Goal: Information Seeking & Learning: Learn about a topic

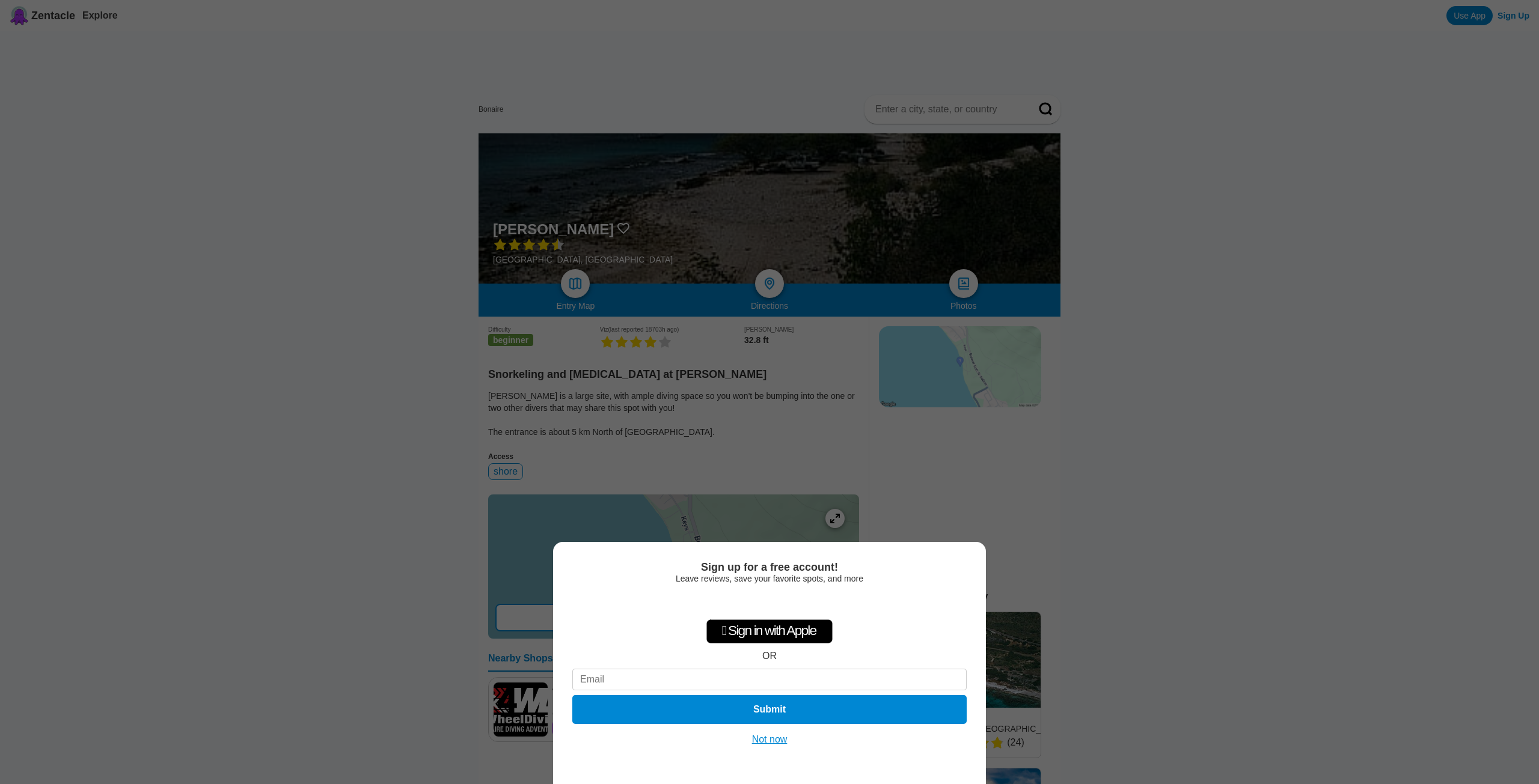
click at [770, 743] on button "Not now" at bounding box center [770, 740] width 42 height 12
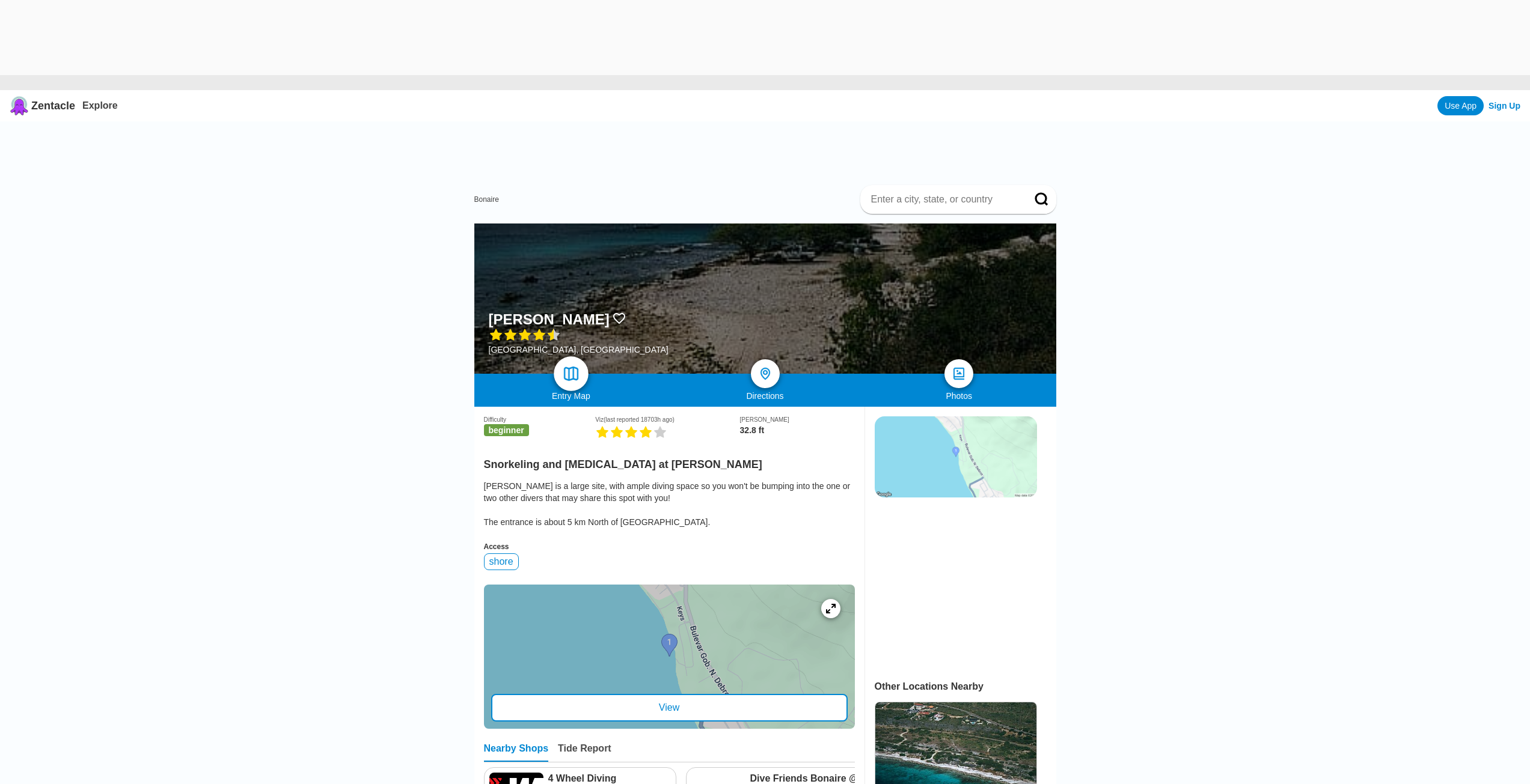
click at [567, 380] on img at bounding box center [571, 374] width 18 height 18
click at [568, 380] on img at bounding box center [571, 374] width 18 height 18
click at [976, 373] on div at bounding box center [765, 298] width 582 height 151
click at [963, 374] on img at bounding box center [960, 374] width 18 height 18
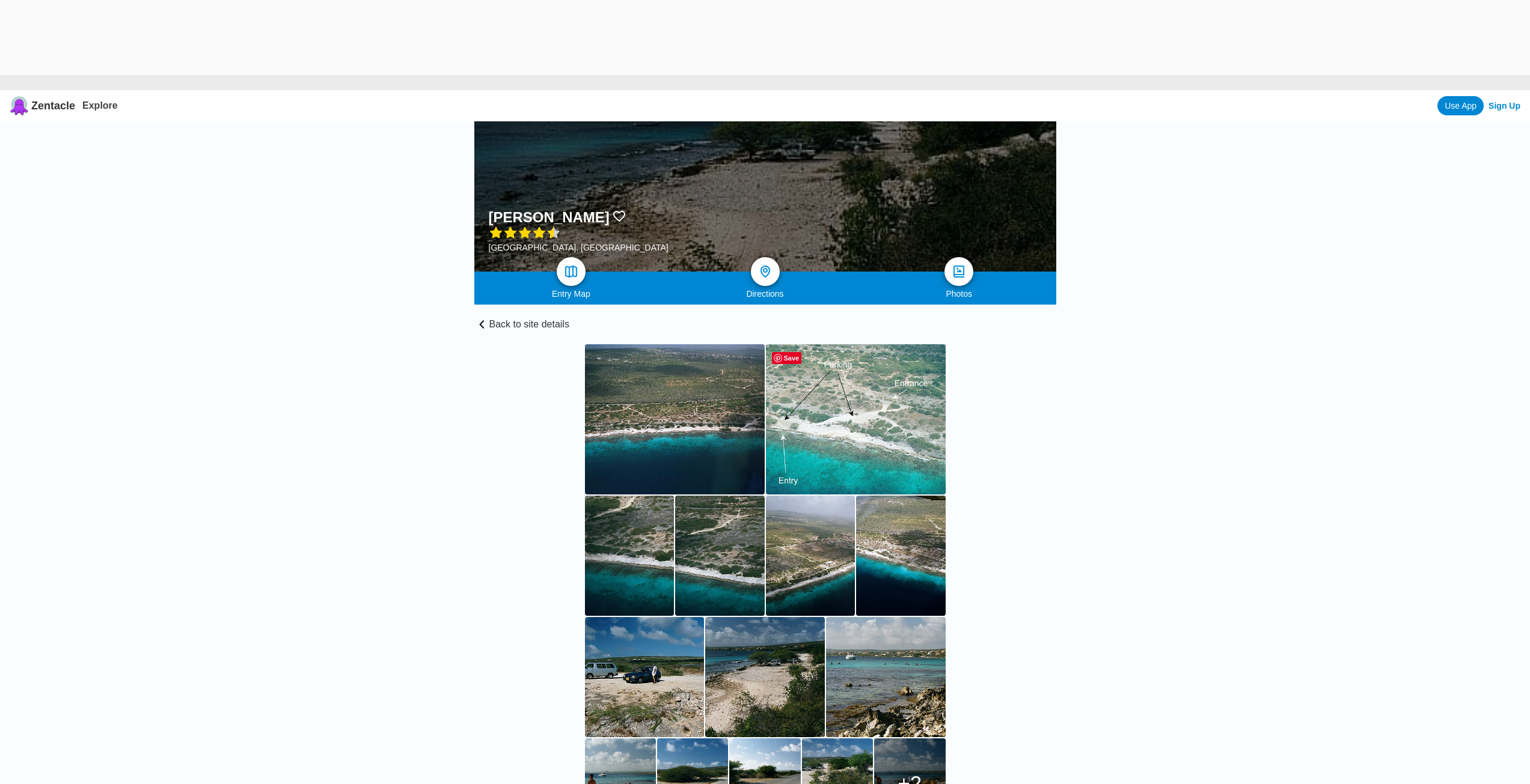
click at [876, 422] on img at bounding box center [855, 420] width 179 height 151
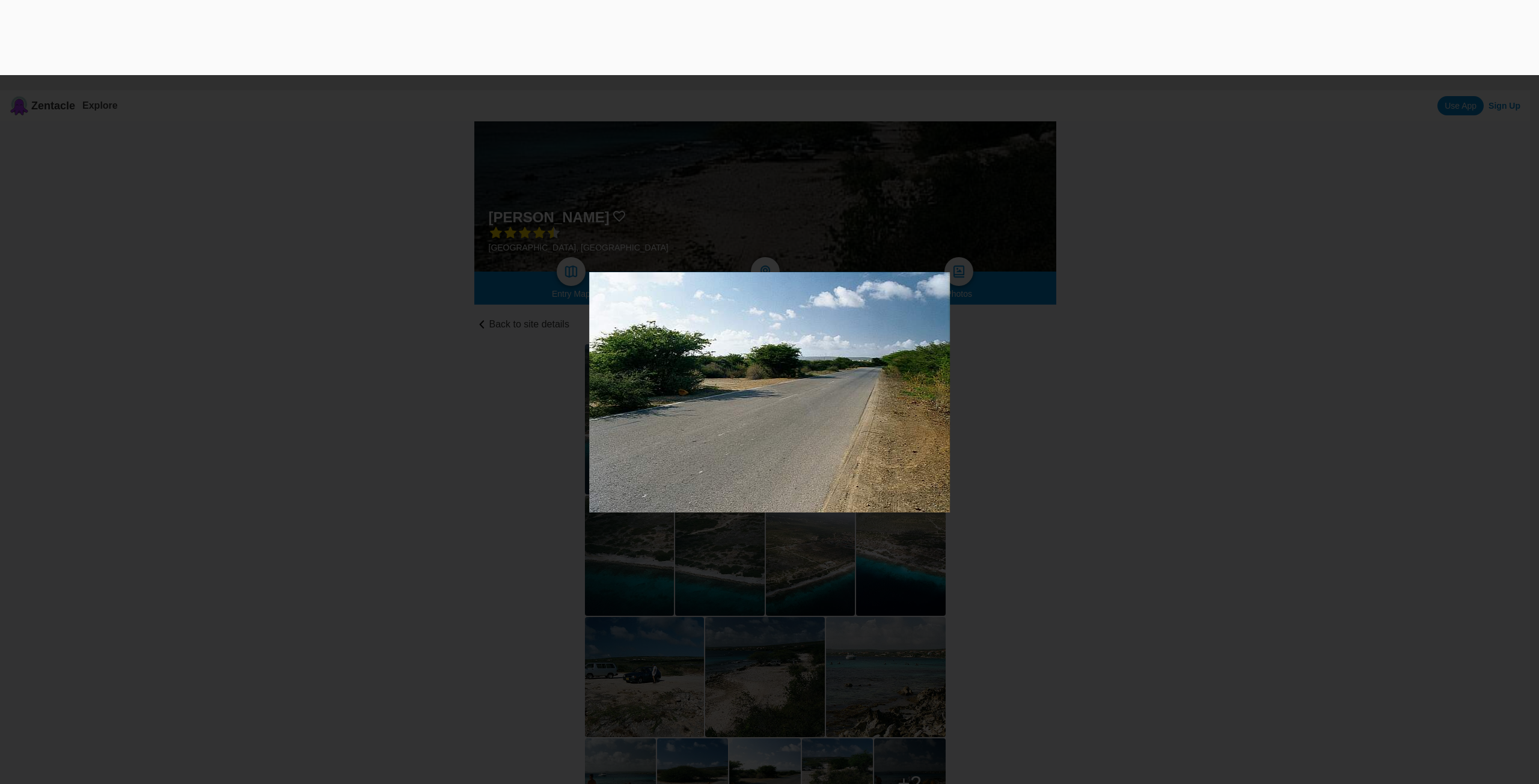
click at [1309, 387] on div at bounding box center [770, 392] width 1539 height 240
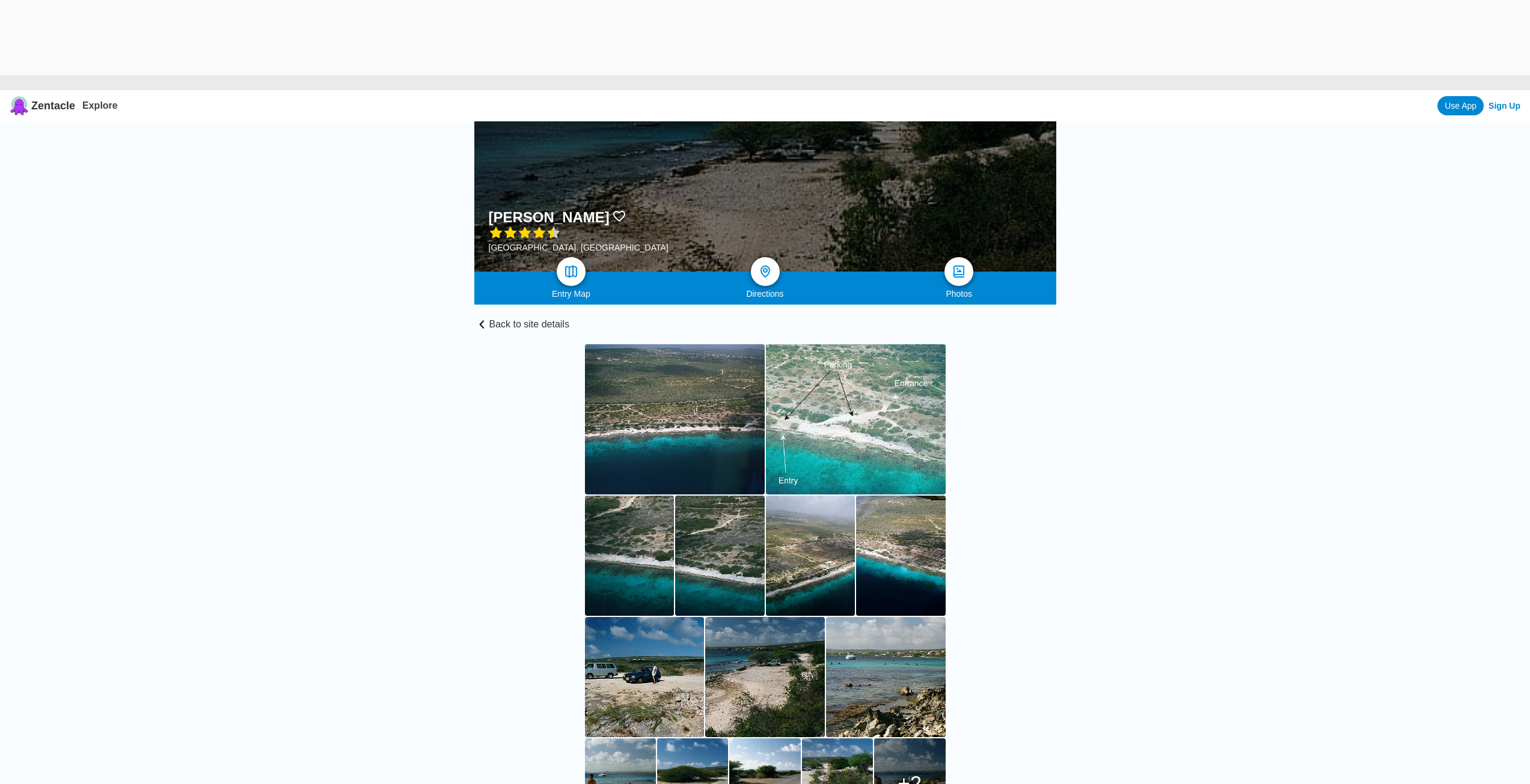
click at [529, 321] on link "Back to site details" at bounding box center [765, 317] width 582 height 26
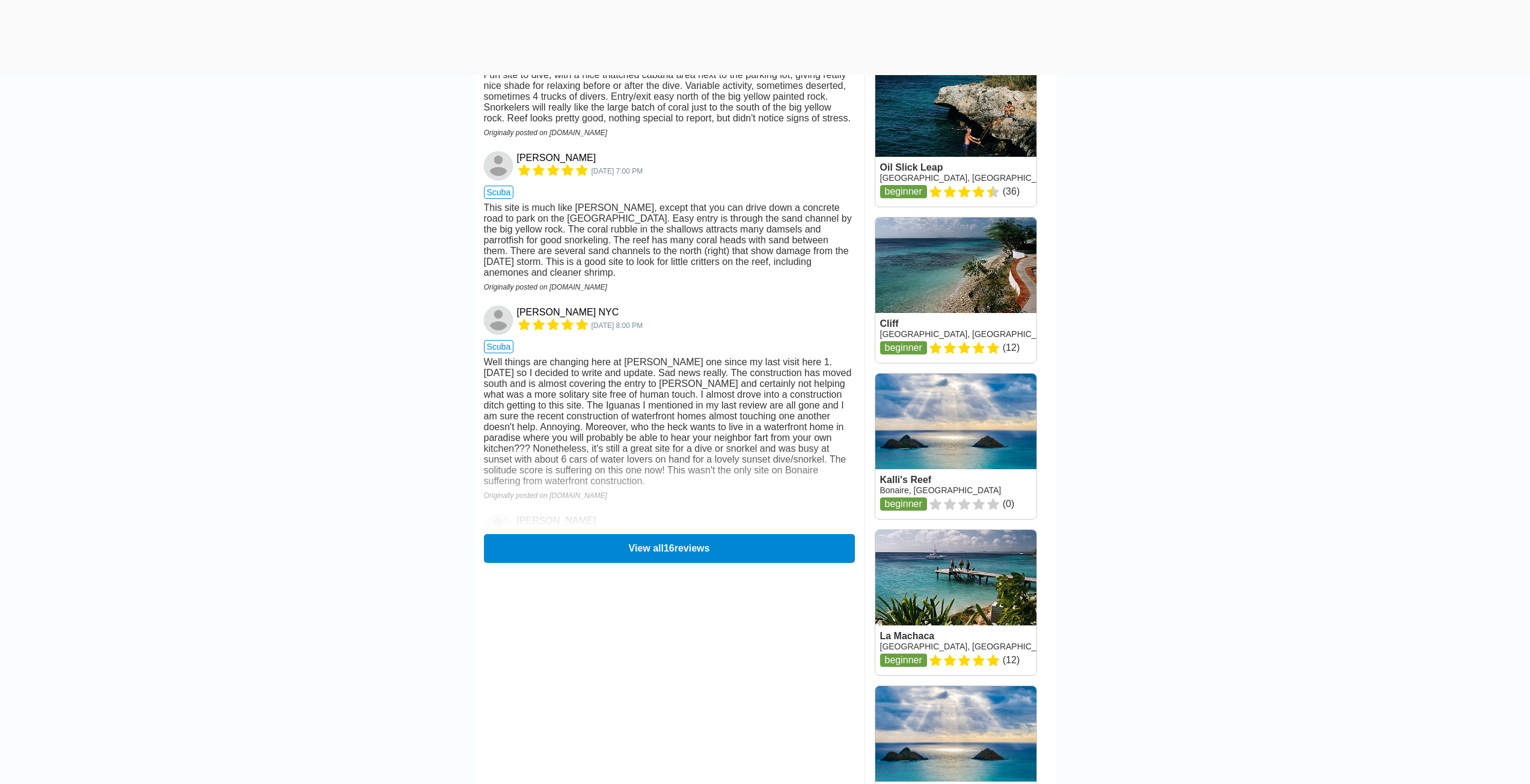
scroll to position [1443, 0]
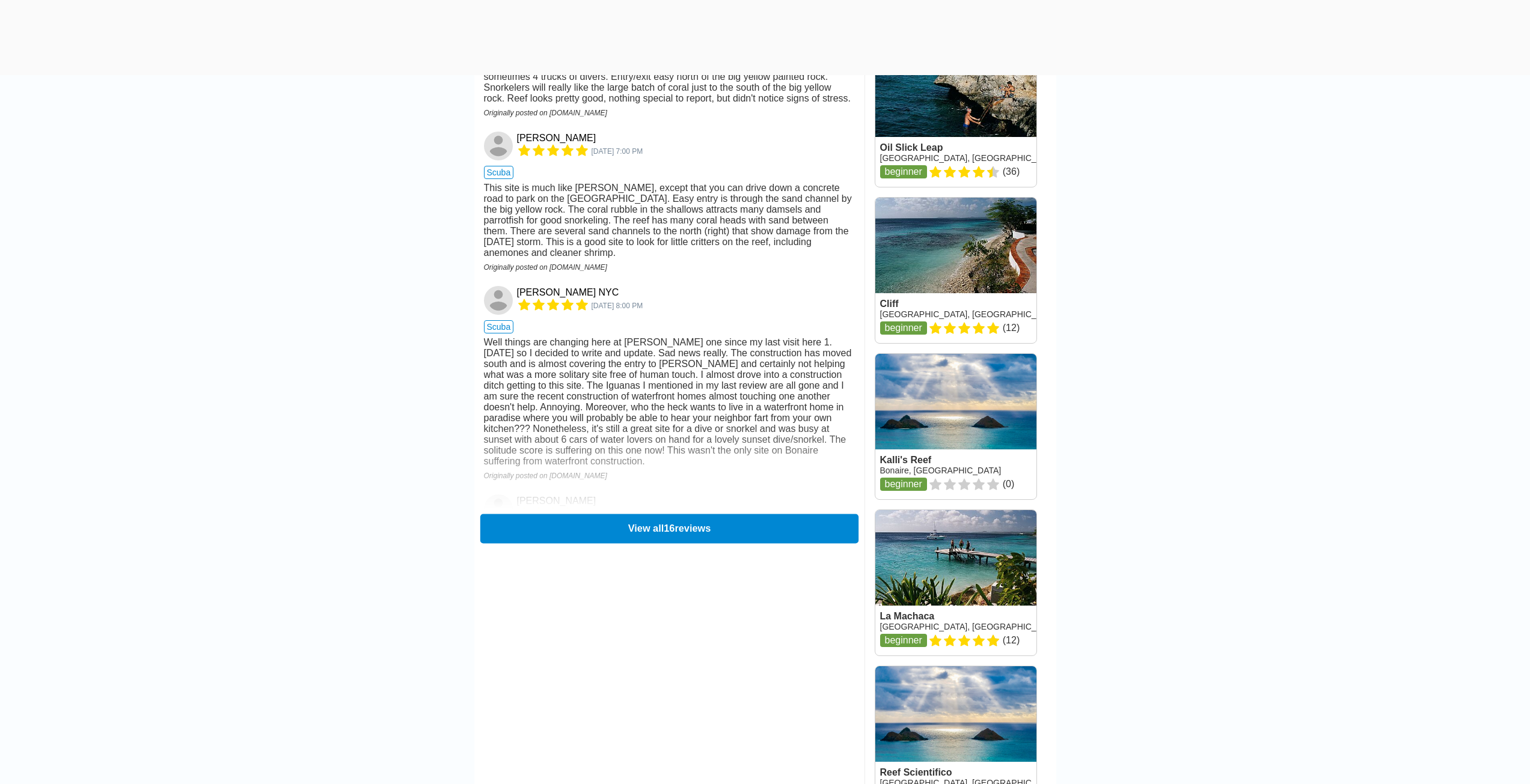
click at [655, 542] on button "View all 16 reviews" at bounding box center [669, 529] width 378 height 30
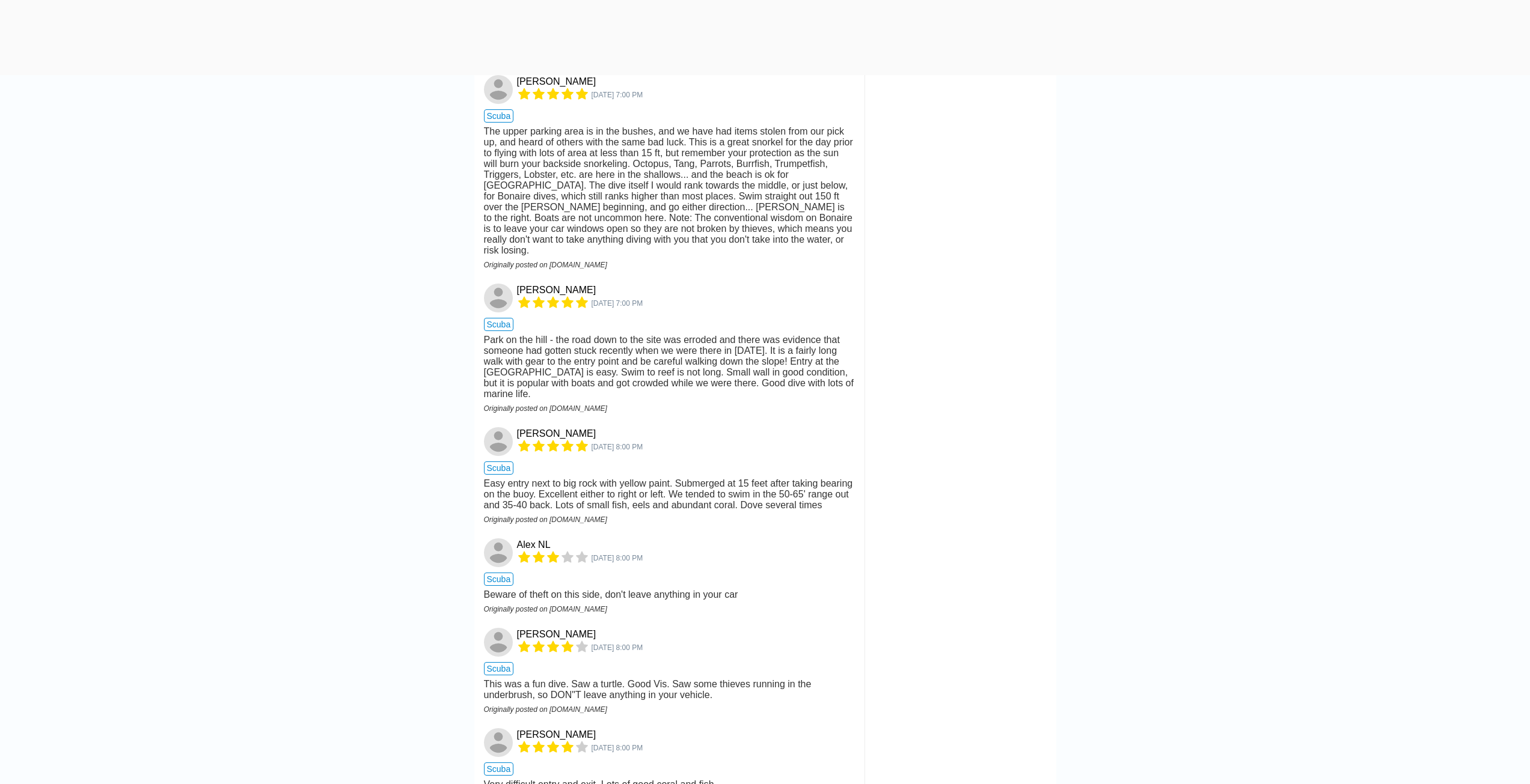
scroll to position [2464, 0]
